Goal: Task Accomplishment & Management: Manage account settings

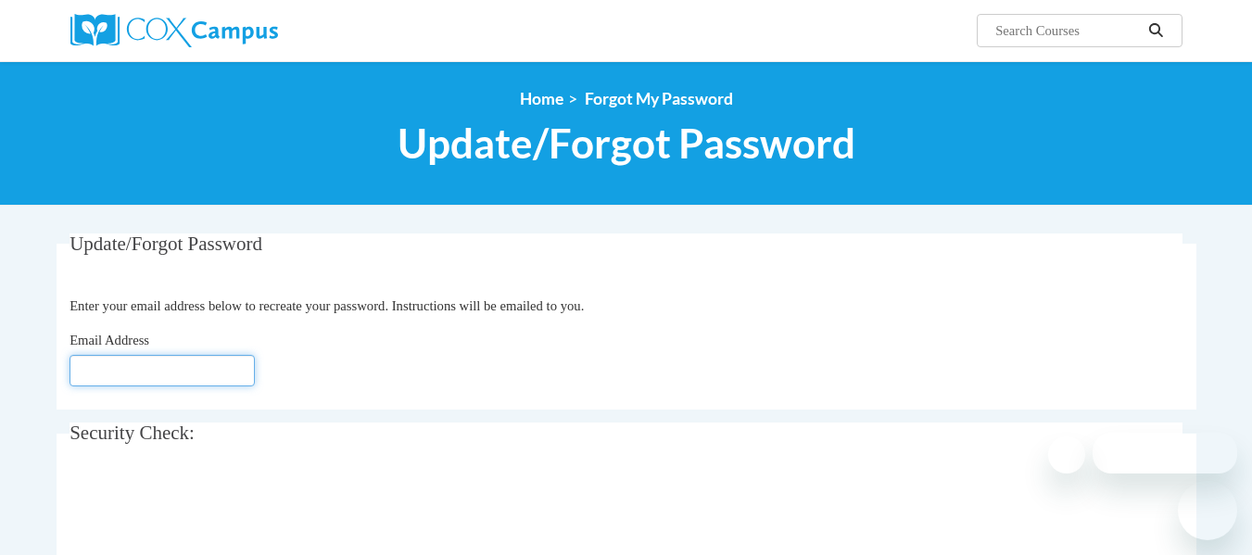
drag, startPoint x: 0, startPoint y: 0, endPoint x: 156, endPoint y: 384, distance: 414.0
click at [156, 384] on input "Email Address" at bounding box center [161, 371] width 185 height 32
type input "[EMAIL_ADDRESS][DOMAIN_NAME]"
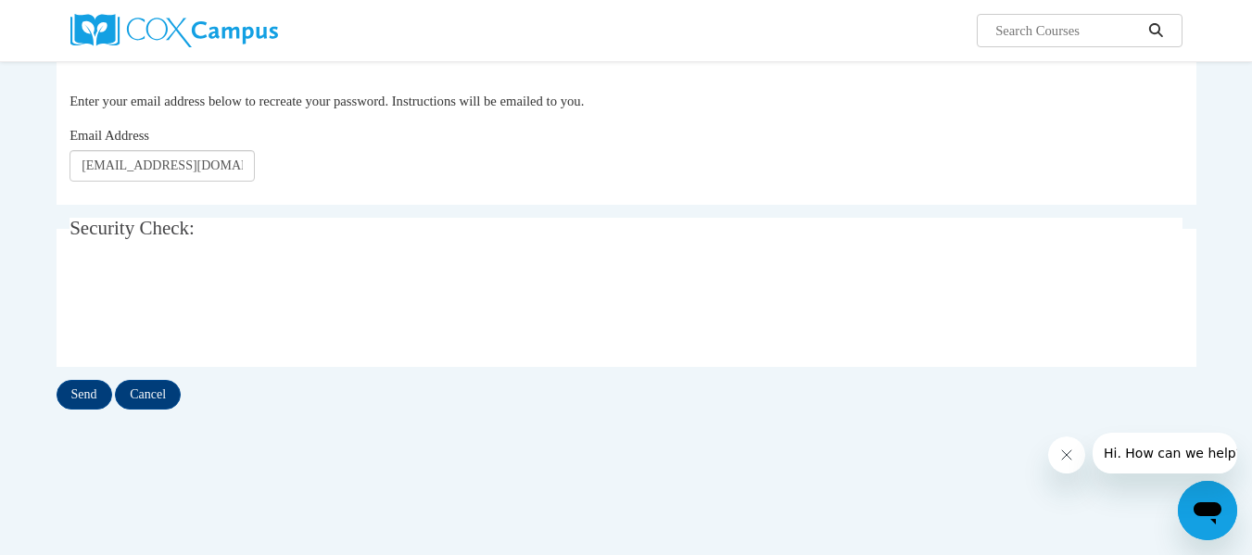
scroll to position [231, 0]
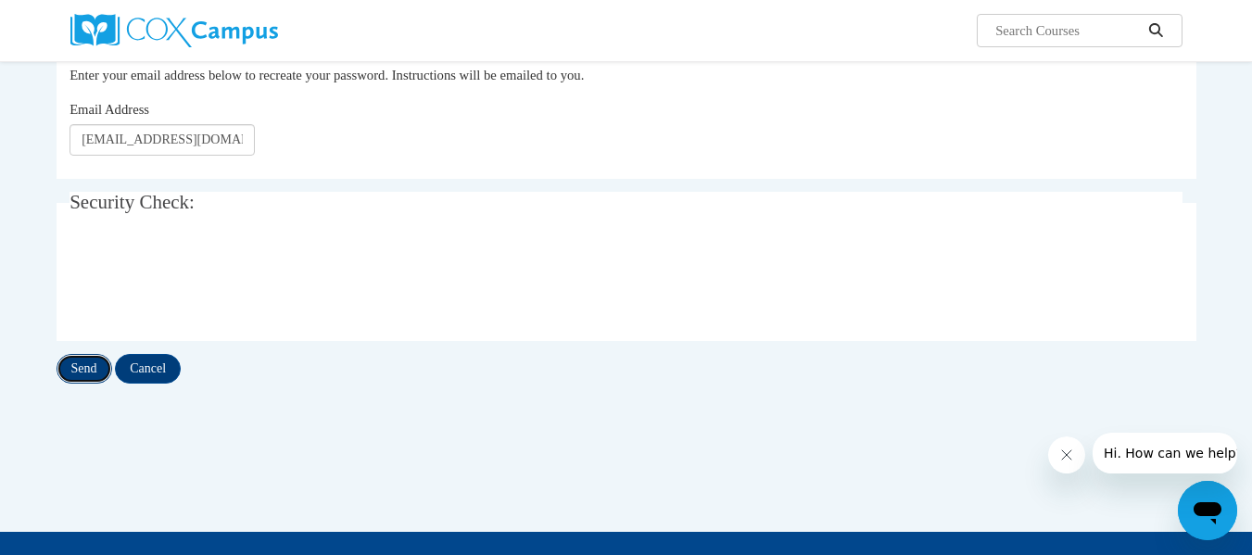
click at [91, 373] on input "Send" at bounding box center [85, 369] width 56 height 30
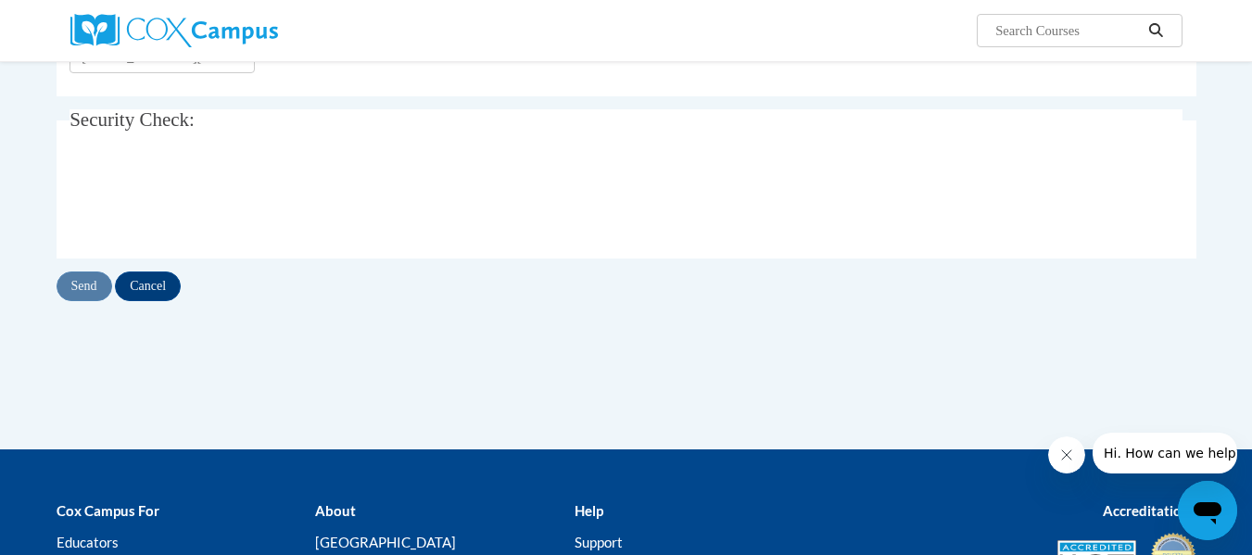
scroll to position [365, 0]
